Goal: Task Accomplishment & Management: Use online tool/utility

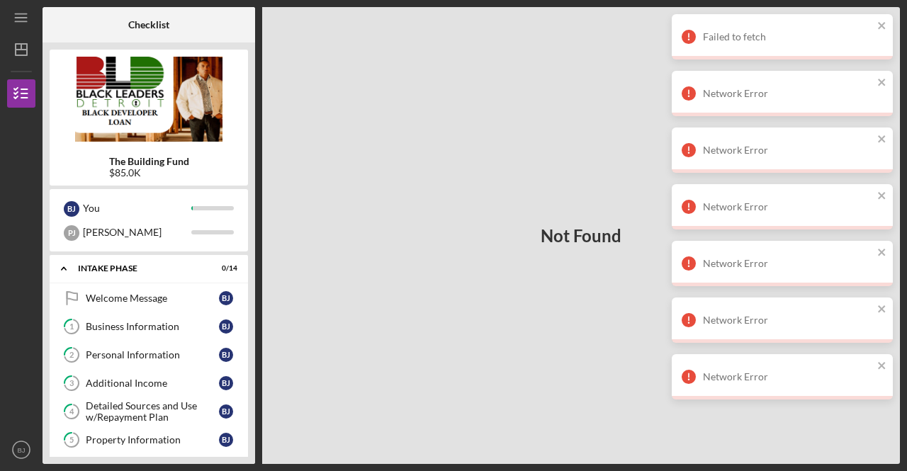
scroll to position [193, 0]
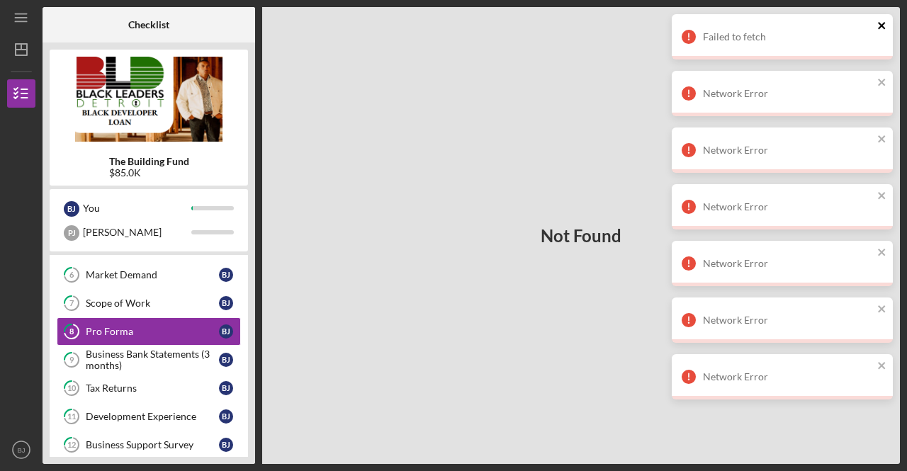
click at [880, 30] on icon "close" at bounding box center [882, 25] width 10 height 11
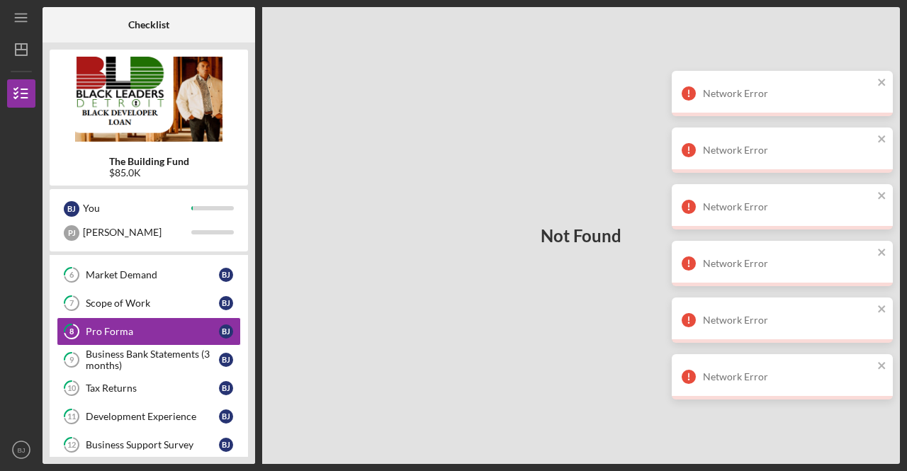
click at [880, 30] on div "Failed to fetch Network Error Network Error Network Error Network Error Network…" at bounding box center [782, 212] width 227 height 402
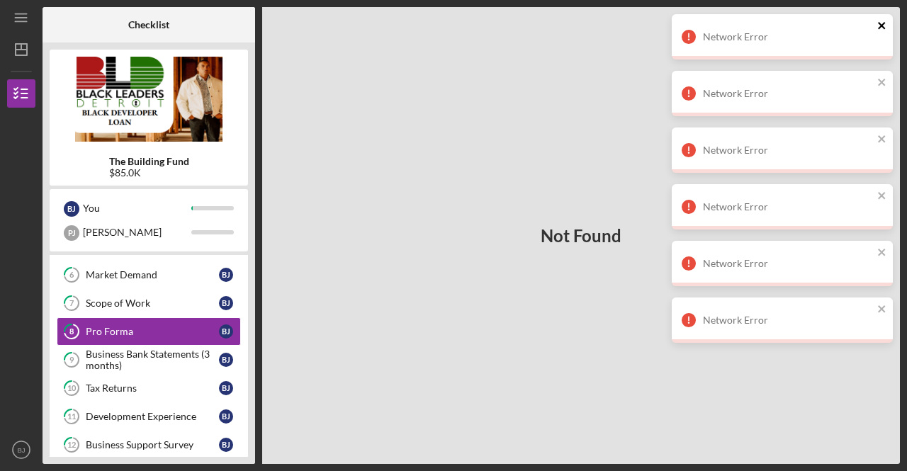
click at [882, 32] on button "close" at bounding box center [882, 26] width 10 height 13
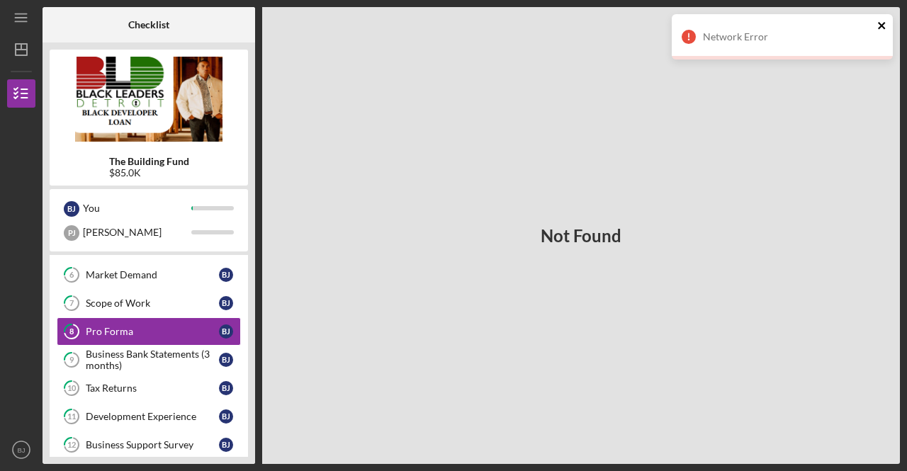
click at [882, 28] on icon "close" at bounding box center [882, 25] width 10 height 11
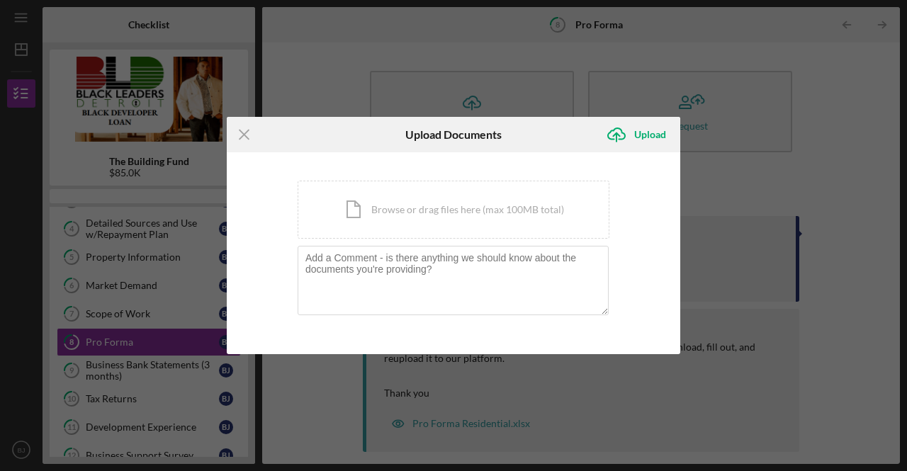
scroll to position [140, 0]
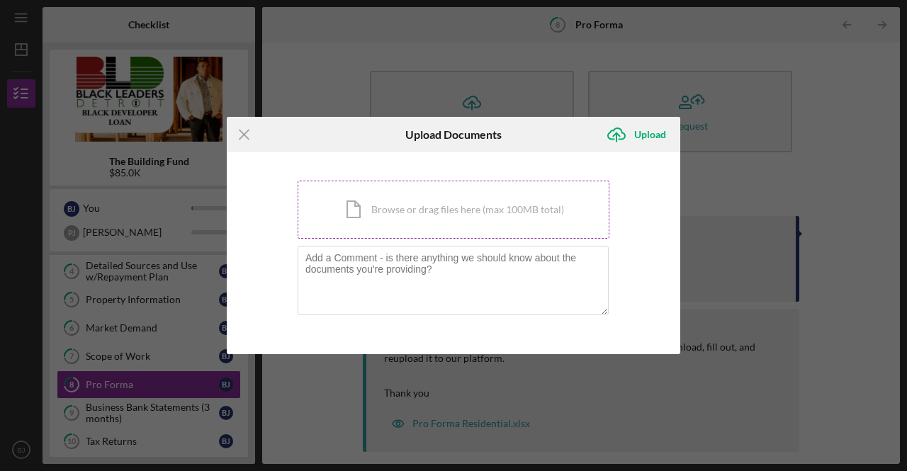
click at [425, 223] on div "Icon/Document Browse or drag files here (max 100MB total) Tap to choose files o…" at bounding box center [453, 210] width 312 height 58
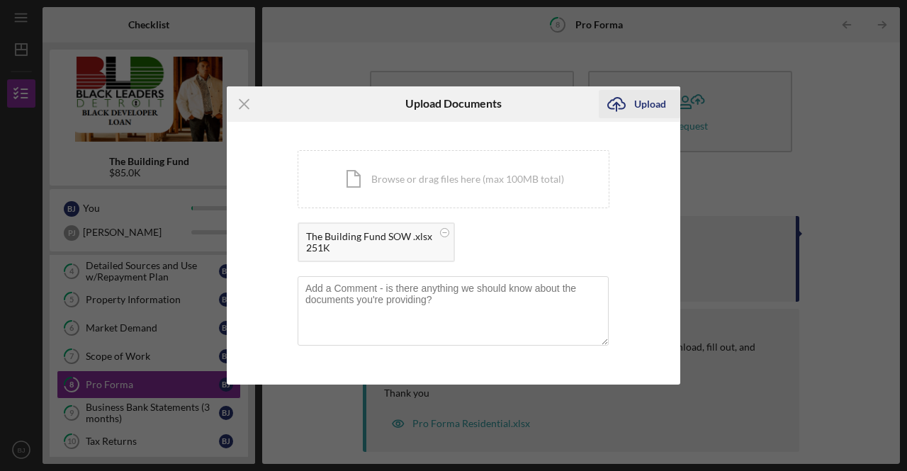
click at [642, 100] on div "Upload" at bounding box center [650, 104] width 32 height 28
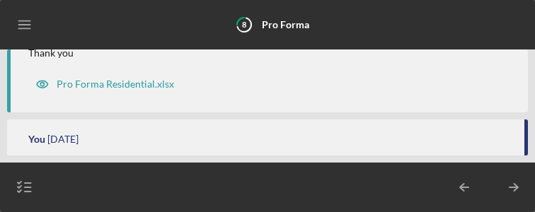
scroll to position [98, 0]
